Goal: Task Accomplishment & Management: Complete application form

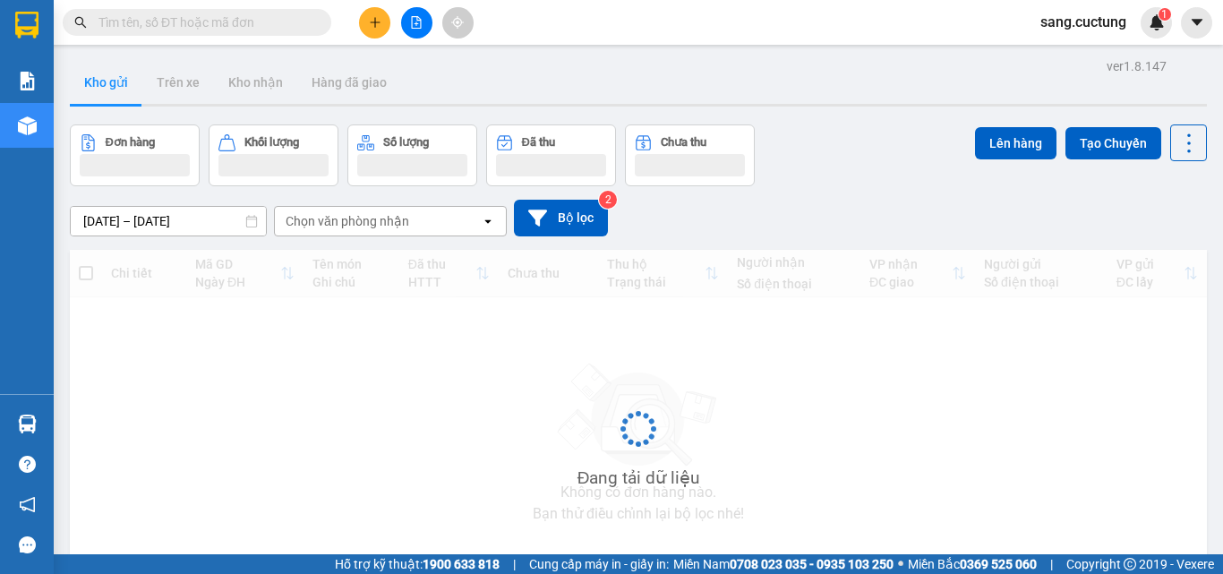
click at [296, 22] on input "text" at bounding box center [203, 23] width 211 height 20
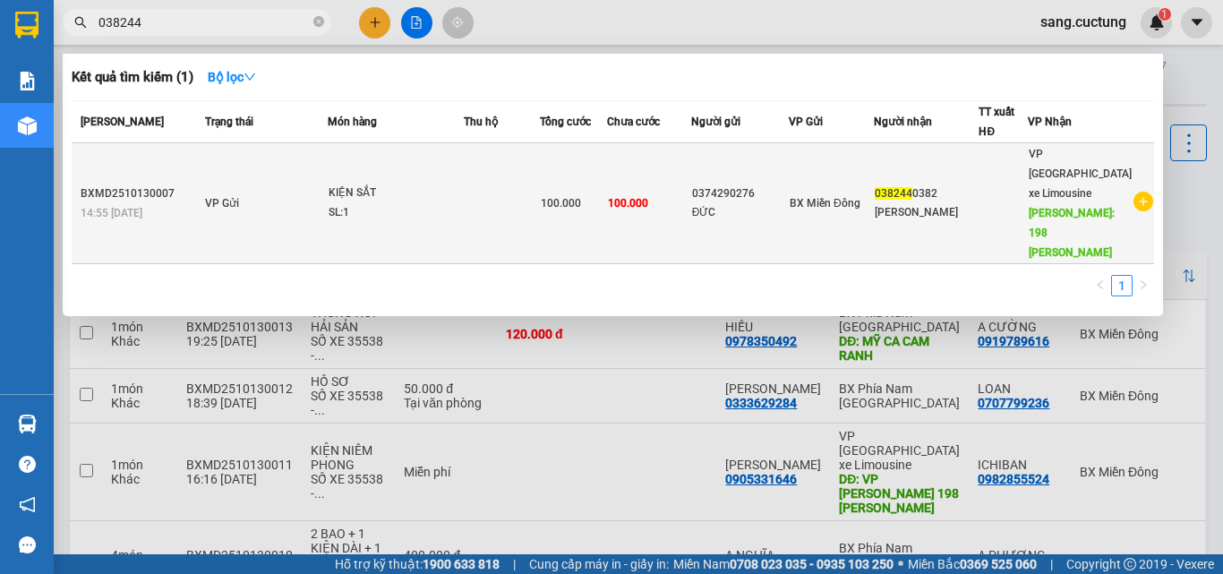
type input "038244"
click at [463, 184] on div "KIỆN SẮT" at bounding box center [396, 194] width 134 height 20
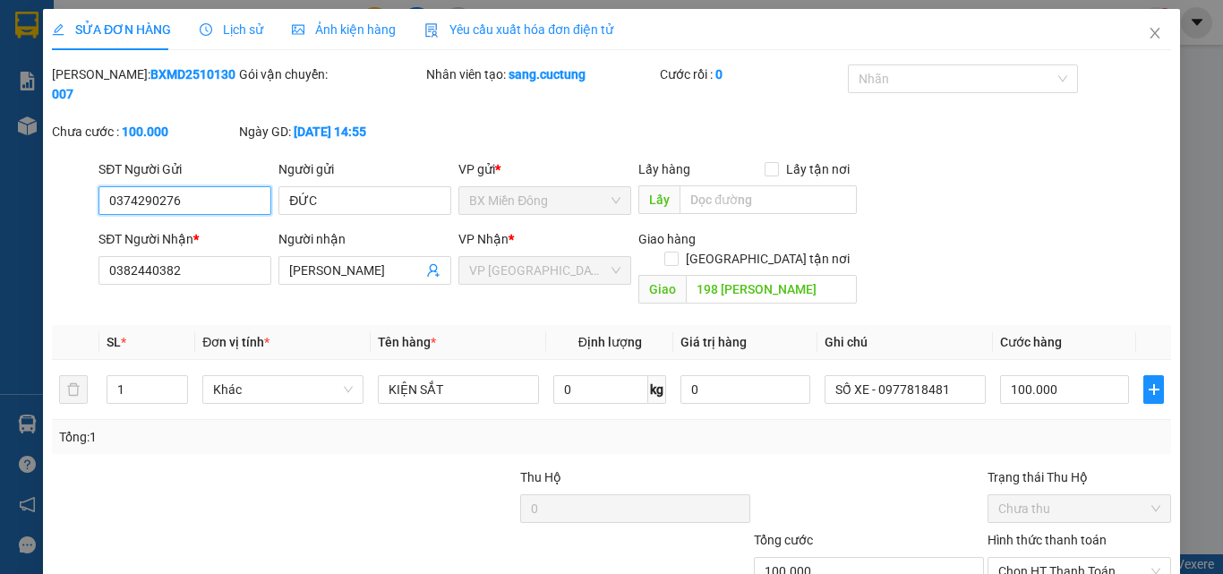
type input "0374290276"
type input "0382440382"
type input "198 [PERSON_NAME]"
type input "100.000"
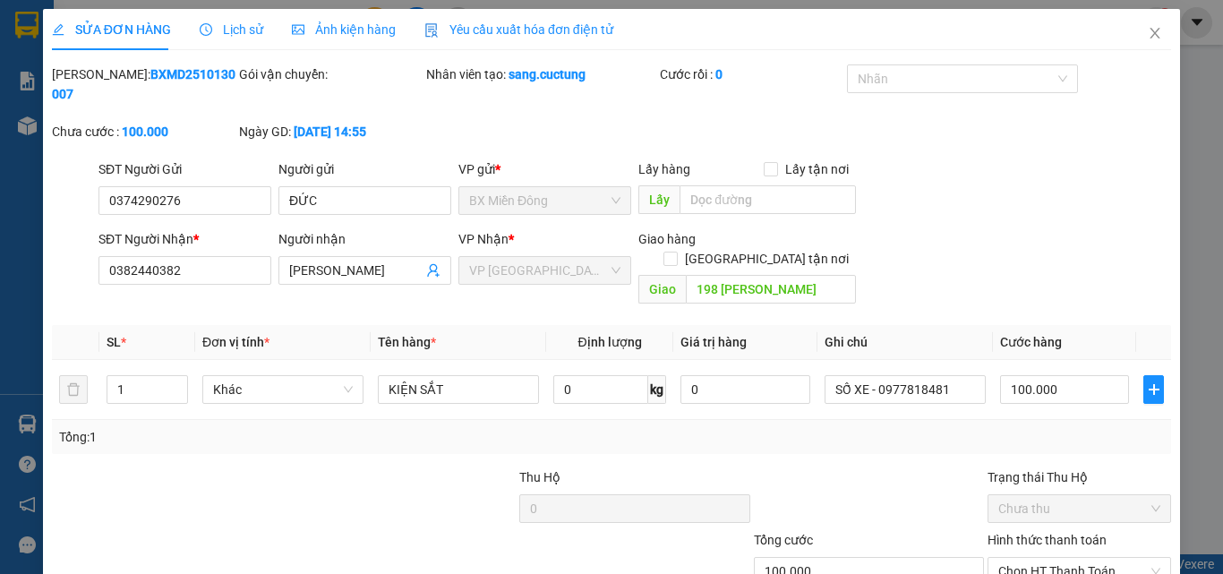
click at [204, 471] on div at bounding box center [167, 498] width 234 height 63
click at [192, 478] on div at bounding box center [167, 498] width 234 height 63
click at [1148, 38] on icon "close" at bounding box center [1155, 33] width 14 height 14
